Goal: Book appointment/travel/reservation

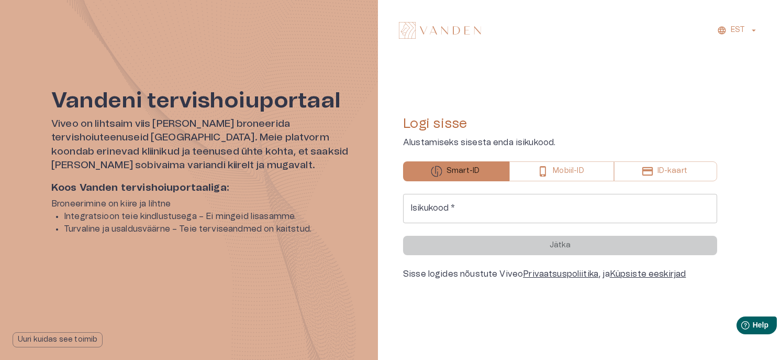
click at [447, 213] on input "Isikukood   *" at bounding box center [560, 208] width 314 height 29
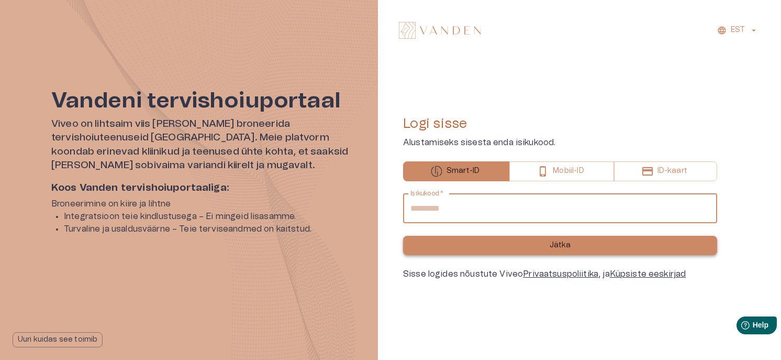
type input "**********"
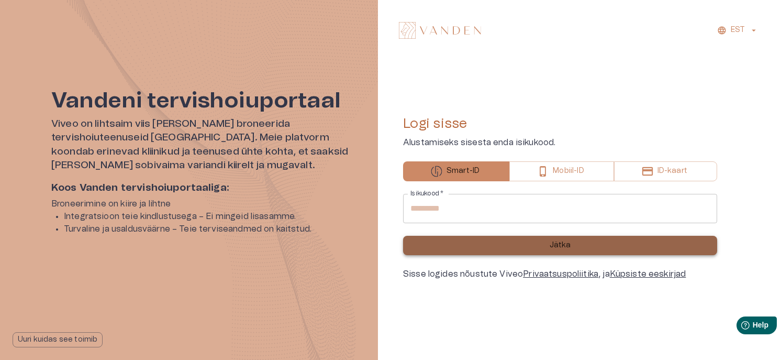
click at [571, 241] on button "Jätka" at bounding box center [560, 245] width 314 height 19
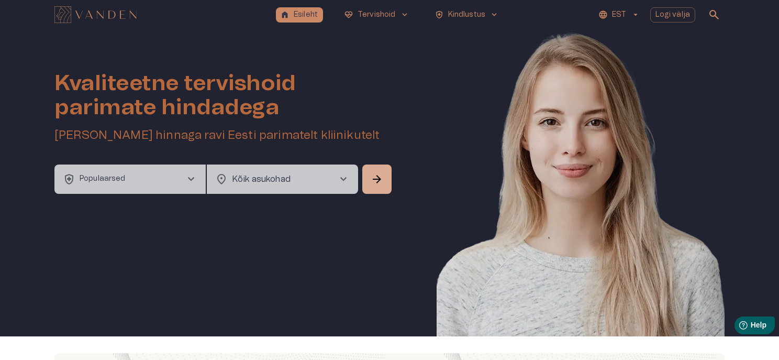
click at [190, 176] on span "chevron_right" at bounding box center [191, 179] width 13 height 13
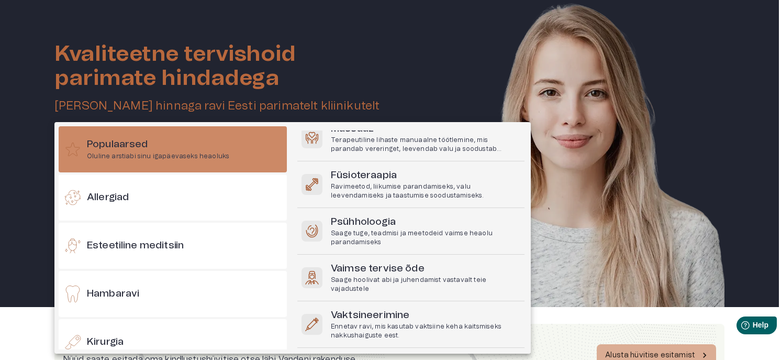
scroll to position [132, 0]
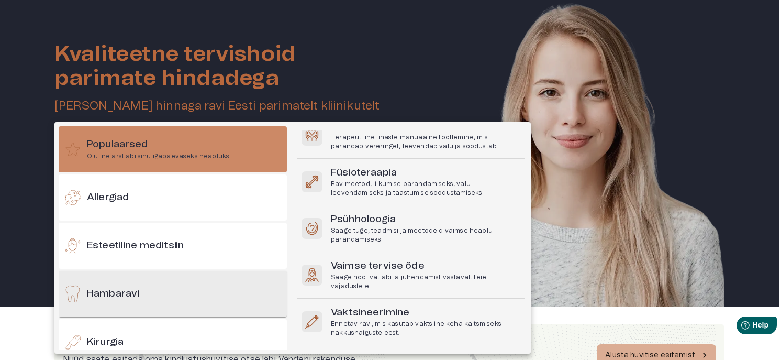
click at [113, 290] on h6 "Hambaravi" at bounding box center [113, 294] width 52 height 14
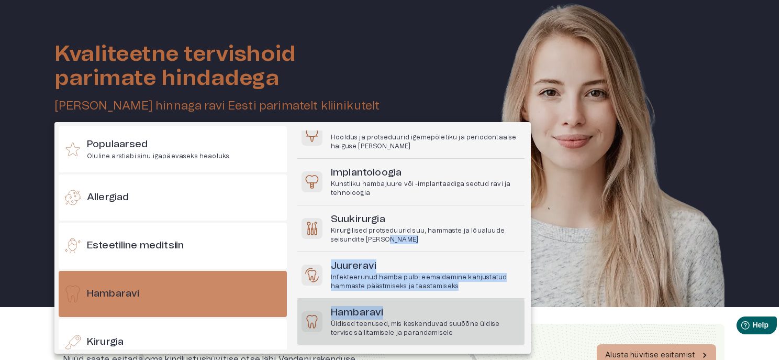
drag, startPoint x: 524, startPoint y: 237, endPoint x: 520, endPoint y: 309, distance: 71.9
click at [520, 309] on div "Hambaravi Vaata kõiki Suuhügieen Professionaalne puhastus ja hooldus hammaste l…" at bounding box center [411, 239] width 229 height 219
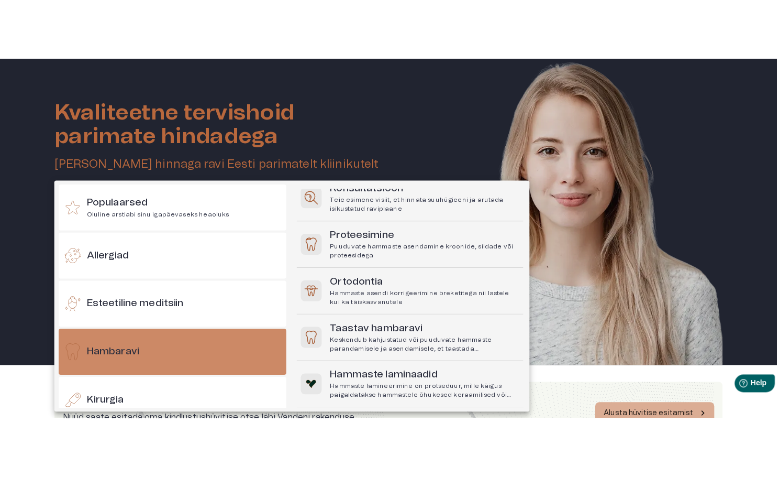
scroll to position [365, 0]
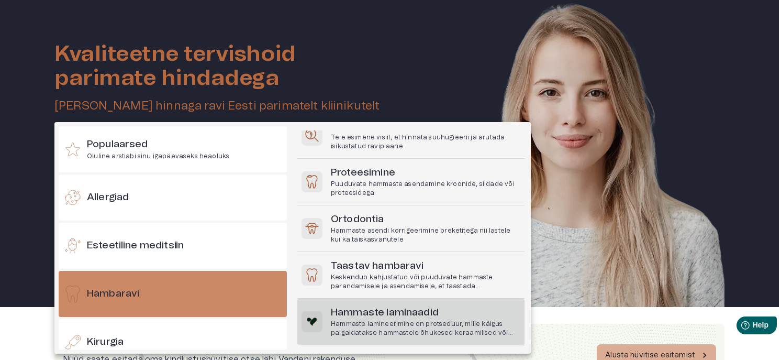
click at [389, 331] on p "Hammaste lamineerimine on protseduur, mille käigus paigaldatakse hammastele õhu…" at bounding box center [426, 328] width 190 height 18
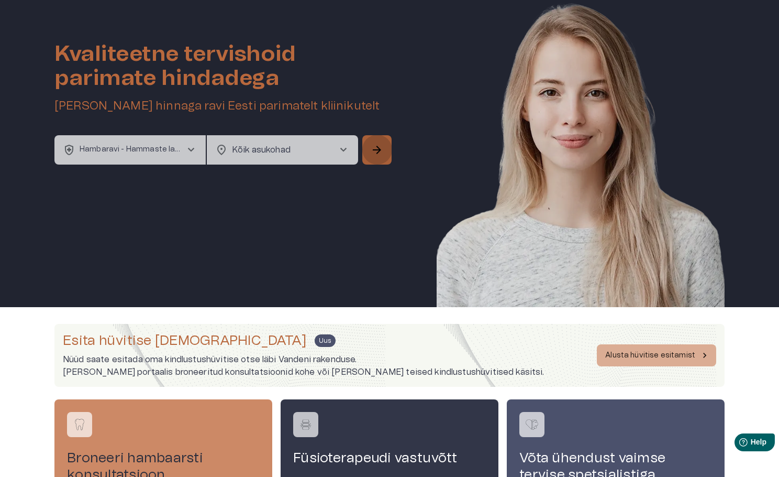
click at [375, 149] on span "arrow_forward" at bounding box center [377, 149] width 13 height 13
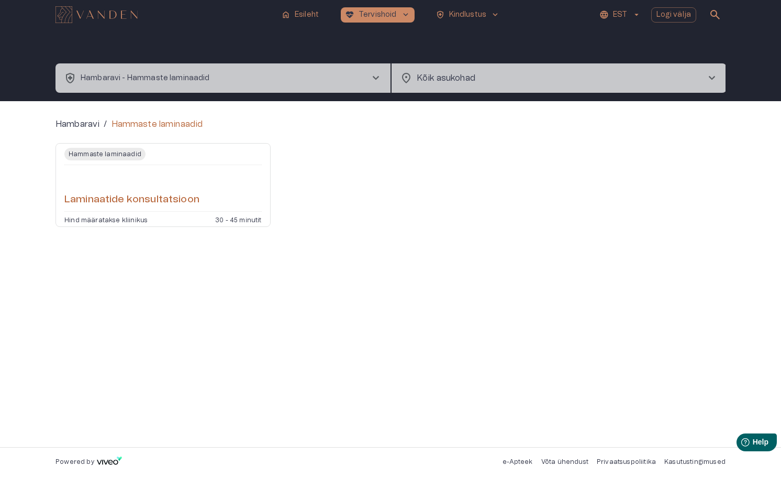
click at [138, 198] on h6 "Laminaatide konsultatsioon" at bounding box center [131, 200] width 135 height 14
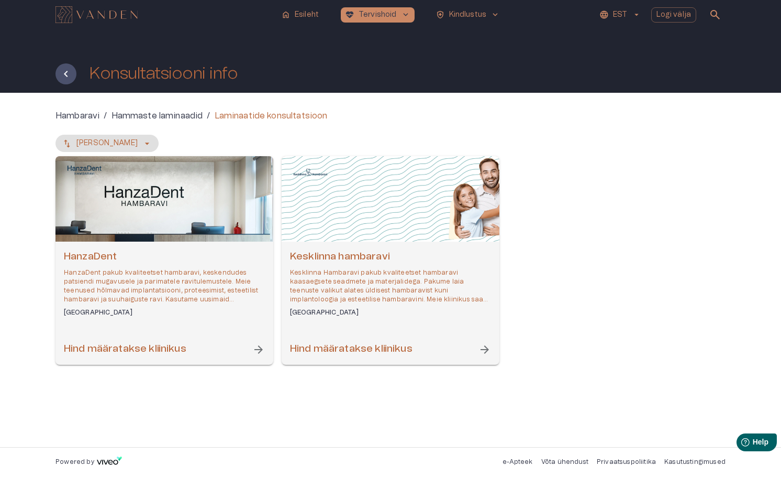
click at [259, 348] on span "arrow_forward" at bounding box center [258, 349] width 13 height 13
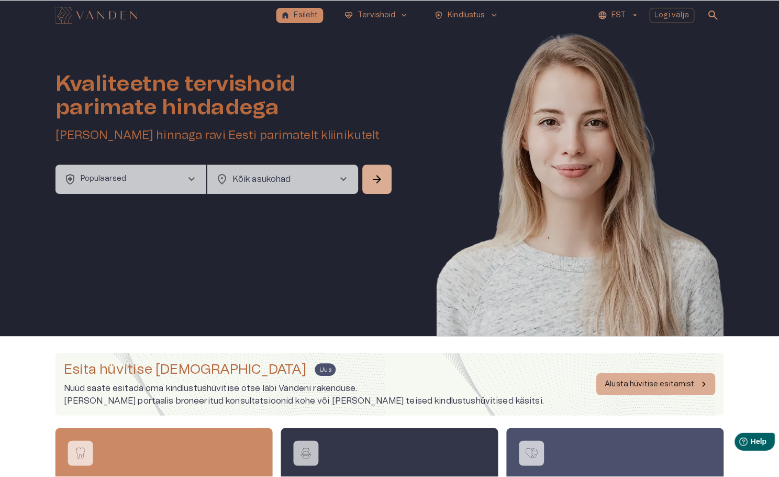
scroll to position [29, 0]
